Goal: Information Seeking & Learning: Find specific fact

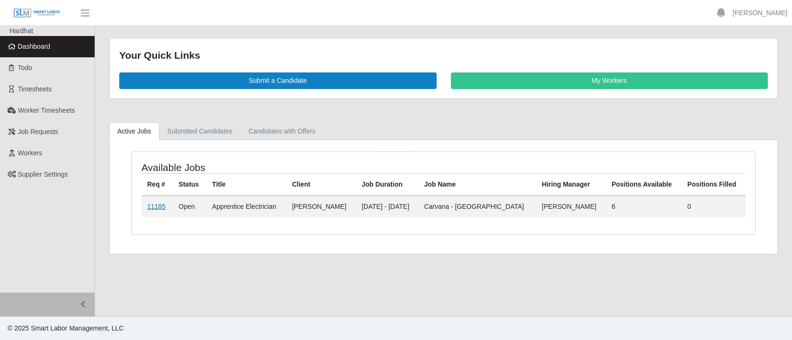
click at [160, 205] on link "11185" at bounding box center [156, 207] width 18 height 8
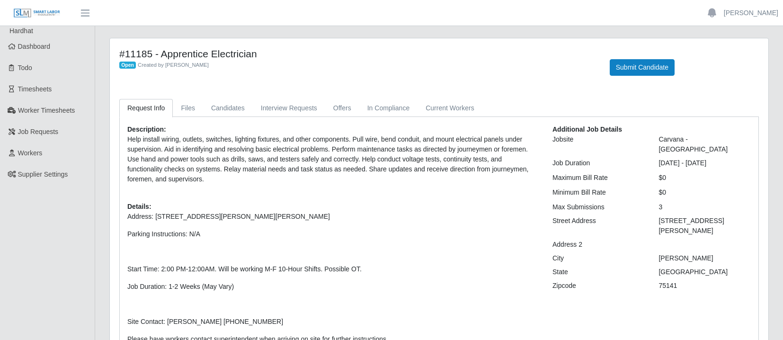
click at [452, 228] on p "Address: 3501 Lancaster Hutchins Rd, Hutchins, TX 75141 Parking Instructions: N…" at bounding box center [332, 332] width 411 height 240
click at [738, 216] on div "3501 Lancaster Hutchins Rd" at bounding box center [705, 226] width 107 height 20
drag, startPoint x: 744, startPoint y: 213, endPoint x: 660, endPoint y: 211, distance: 83.8
click at [660, 216] on div "3501 Lancaster Hutchins Rd" at bounding box center [705, 226] width 107 height 20
copy div "3501 Lancaster Hutchins Rd"
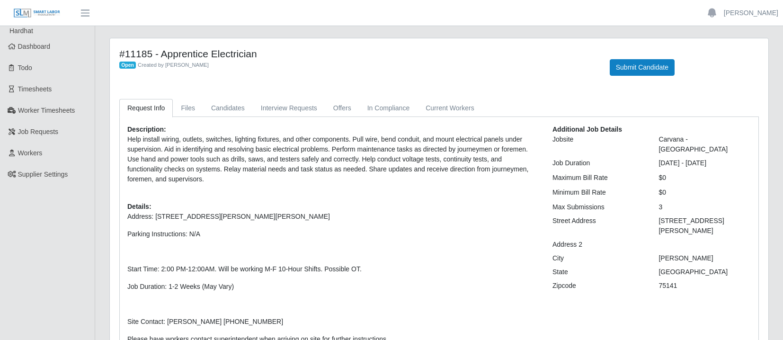
click at [404, 215] on p "Address: 3501 Lancaster Hutchins Rd, Hutchins, TX 75141" at bounding box center [332, 217] width 411 height 10
click at [296, 190] on div "Description: Help install wiring, outlets, switches, lighting fixtures, and oth…" at bounding box center [332, 306] width 425 height 362
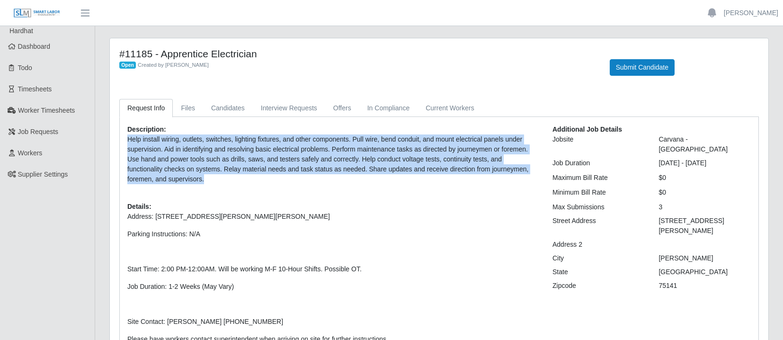
drag, startPoint x: 162, startPoint y: 176, endPoint x: 125, endPoint y: 141, distance: 50.9
click at [125, 141] on div "Description: Help install wiring, outlets, switches, lighting fixtures, and oth…" at bounding box center [332, 306] width 425 height 362
copy p "Help install wiring, outlets, switches, lighting fixtures, and other components…"
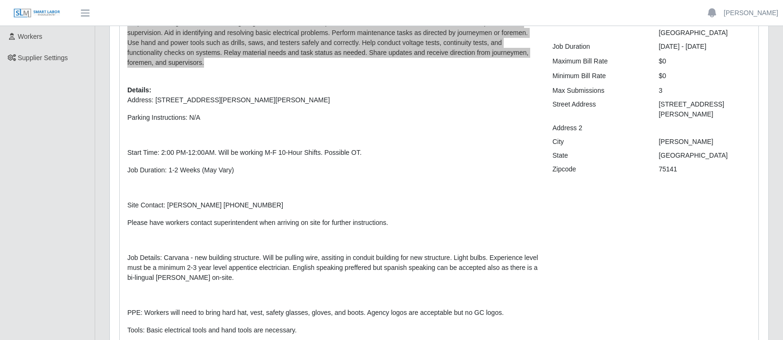
scroll to position [126, 0]
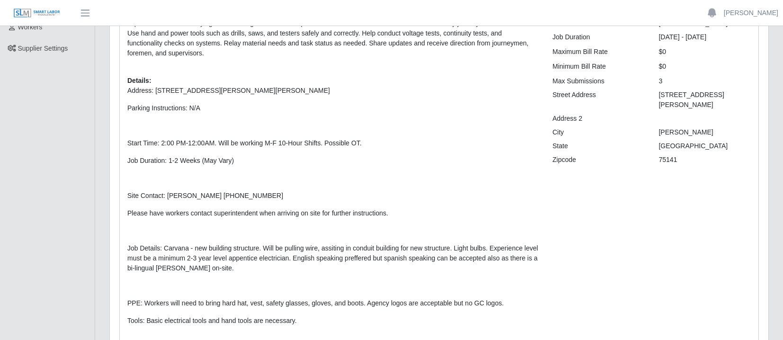
click at [330, 282] on p at bounding box center [332, 286] width 411 height 10
